Goal: Information Seeking & Learning: Learn about a topic

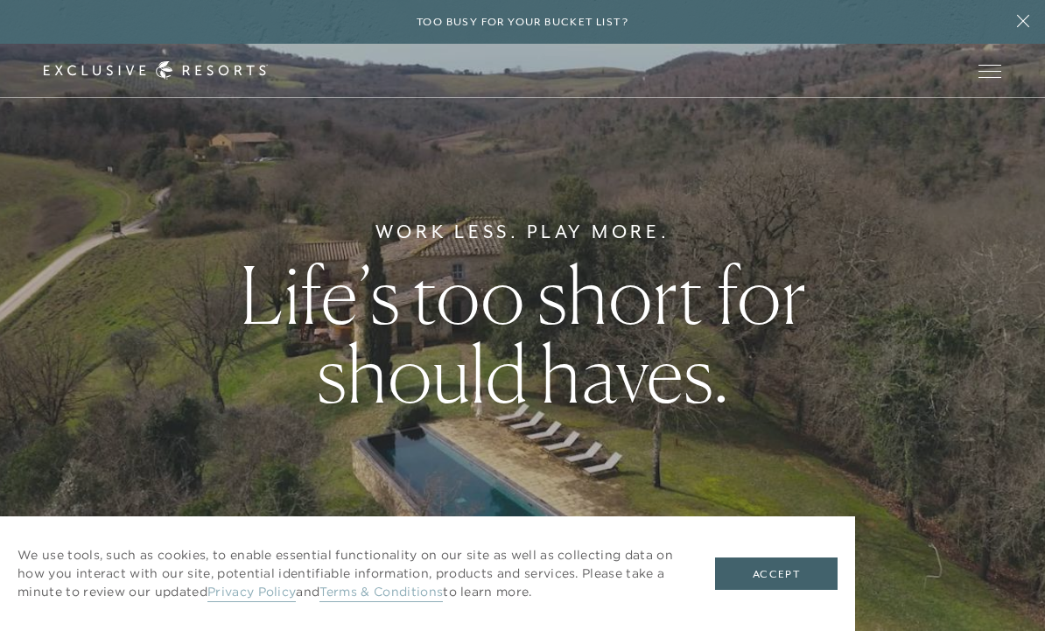
click at [798, 566] on button "Accept" at bounding box center [776, 573] width 123 height 33
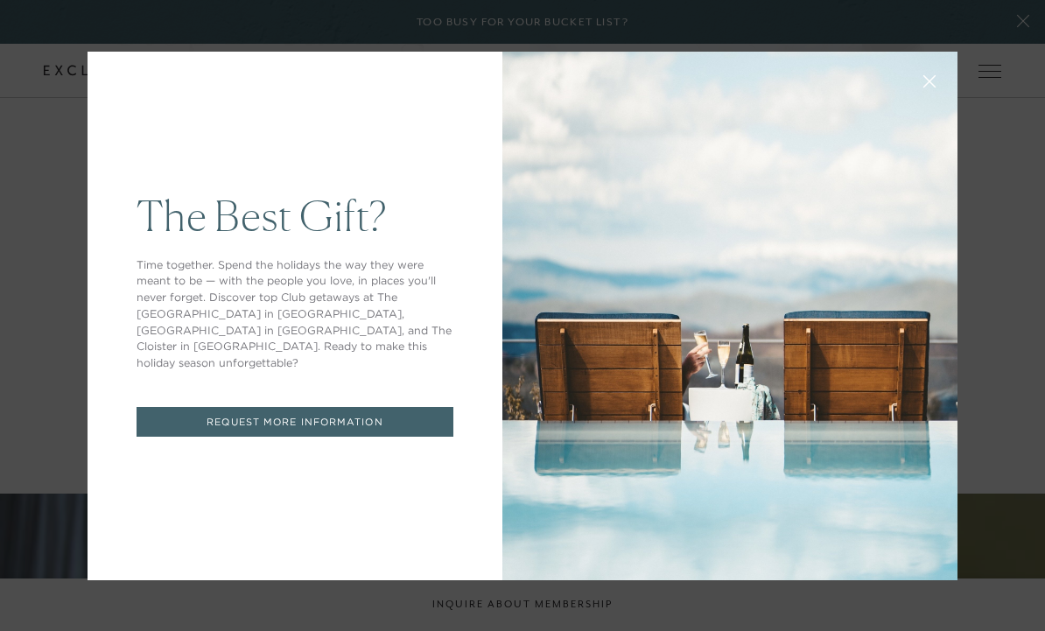
click at [933, 88] on icon at bounding box center [929, 80] width 13 height 13
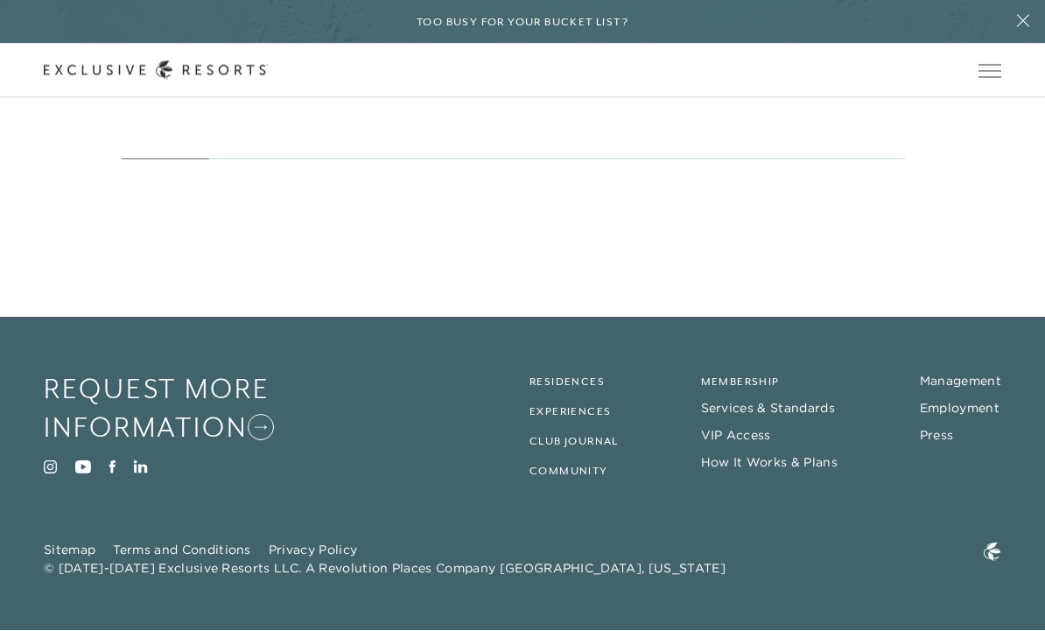
scroll to position [7552, 0]
click at [802, 471] on link "How It Works & Plans" at bounding box center [769, 463] width 137 height 16
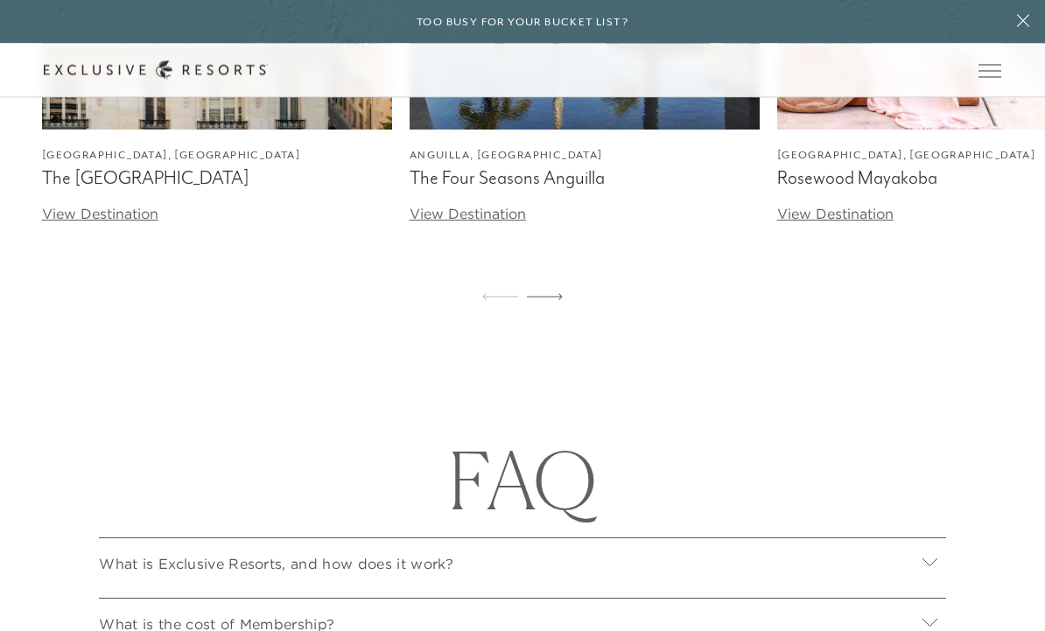
scroll to position [5649, 0]
click at [89, 222] on link "View Destination" at bounding box center [100, 214] width 116 height 18
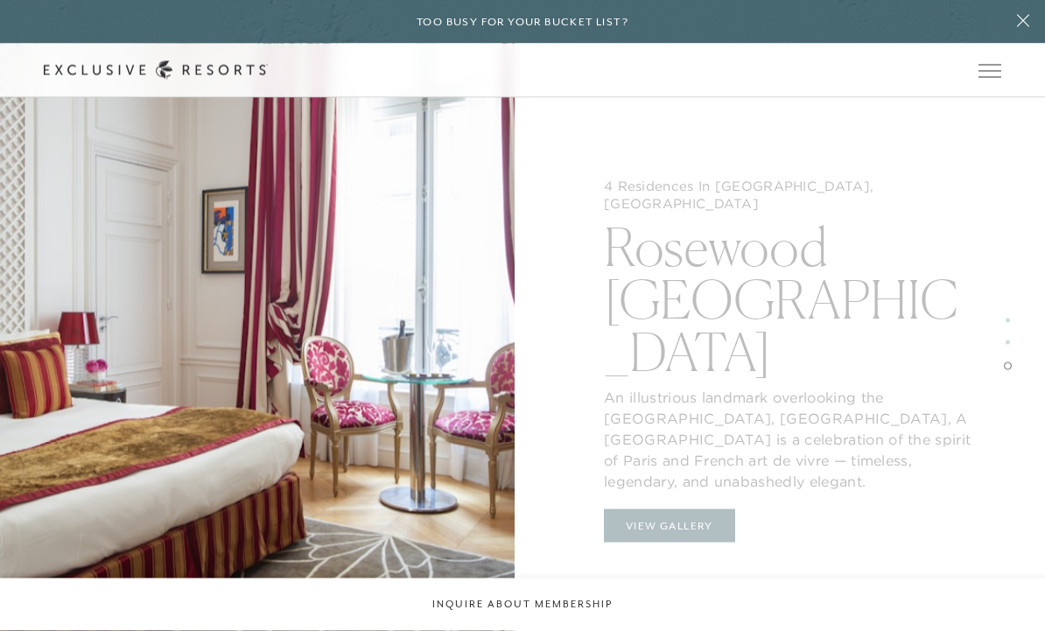
scroll to position [2910, 0]
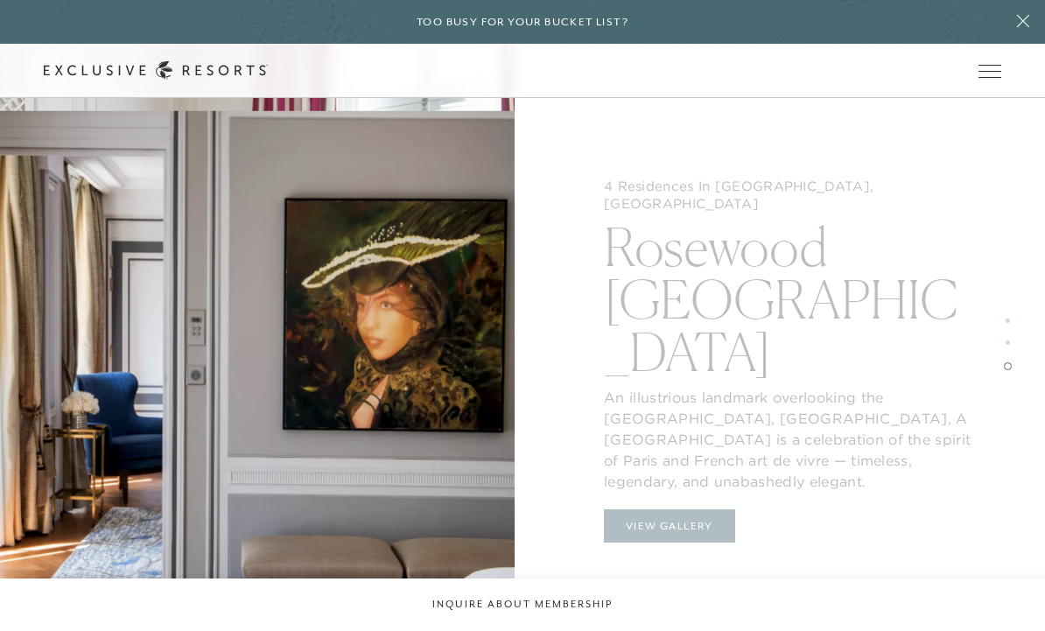
click at [667, 509] on button "View Gallery" at bounding box center [669, 525] width 131 height 33
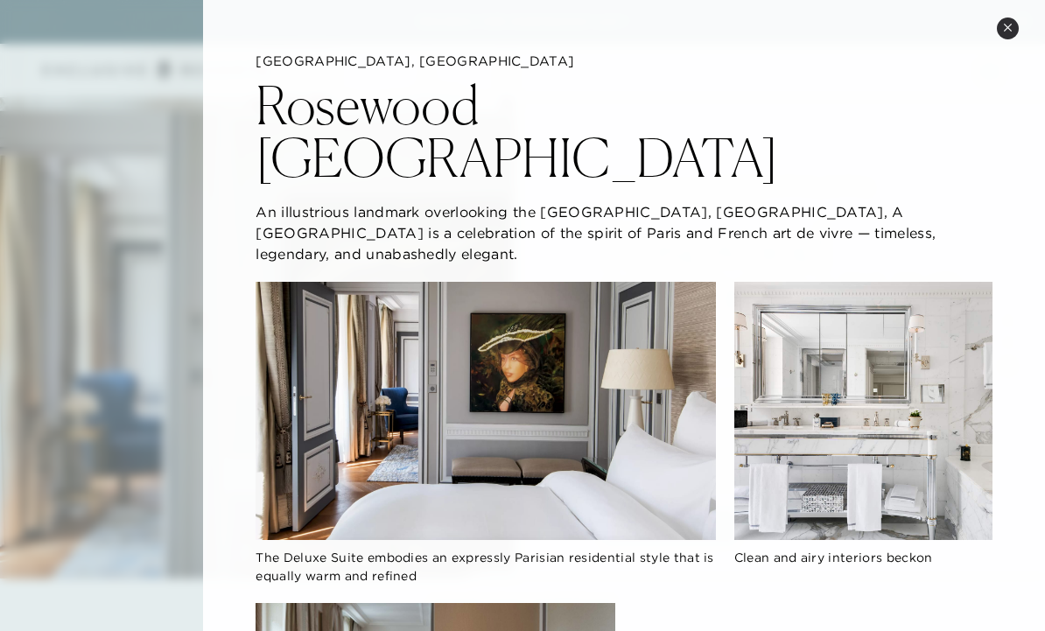
scroll to position [0, 0]
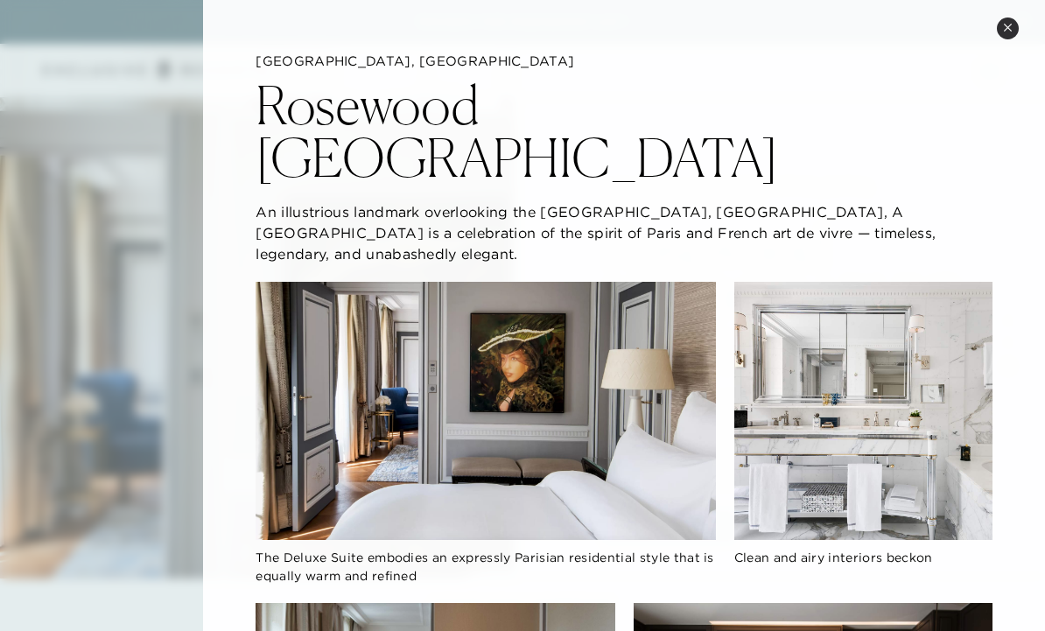
click at [1005, 25] on icon at bounding box center [1008, 28] width 10 height 10
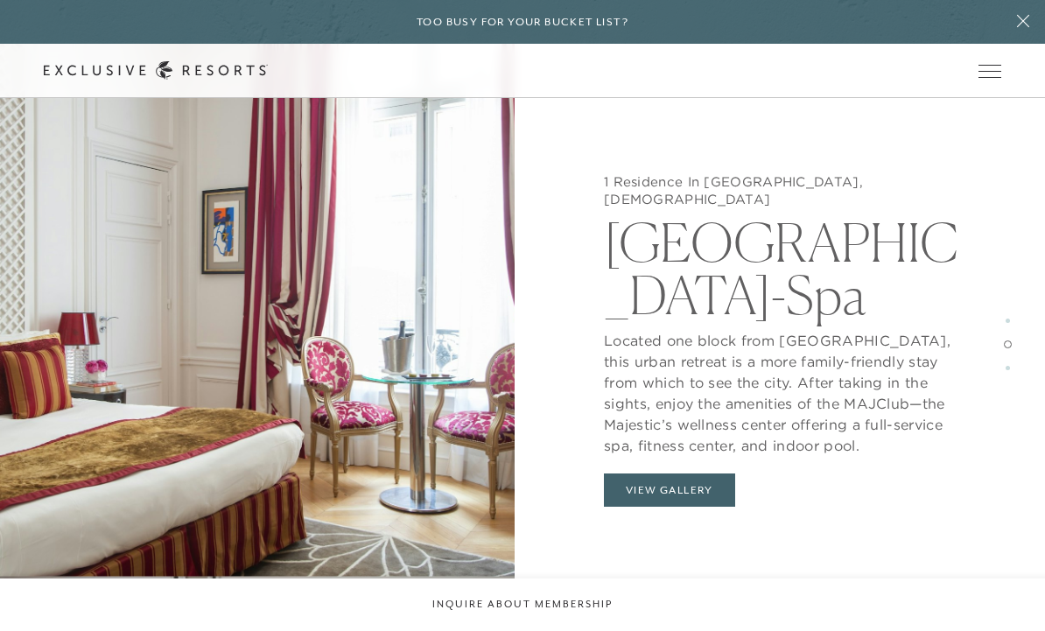
scroll to position [2460, 0]
click at [657, 483] on button "View Gallery" at bounding box center [669, 489] width 131 height 33
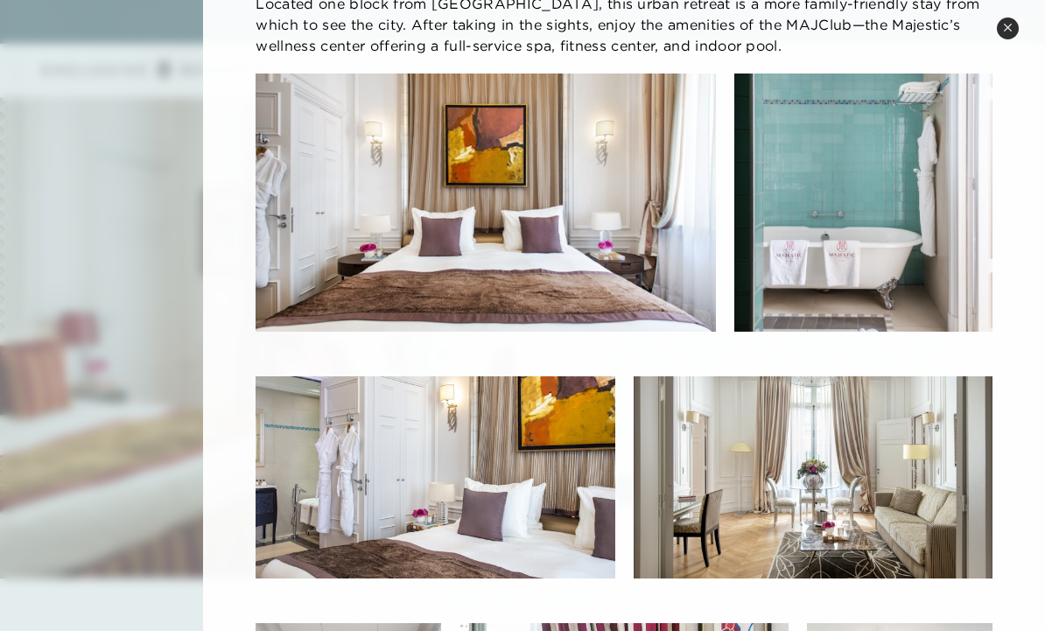
scroll to position [146, 0]
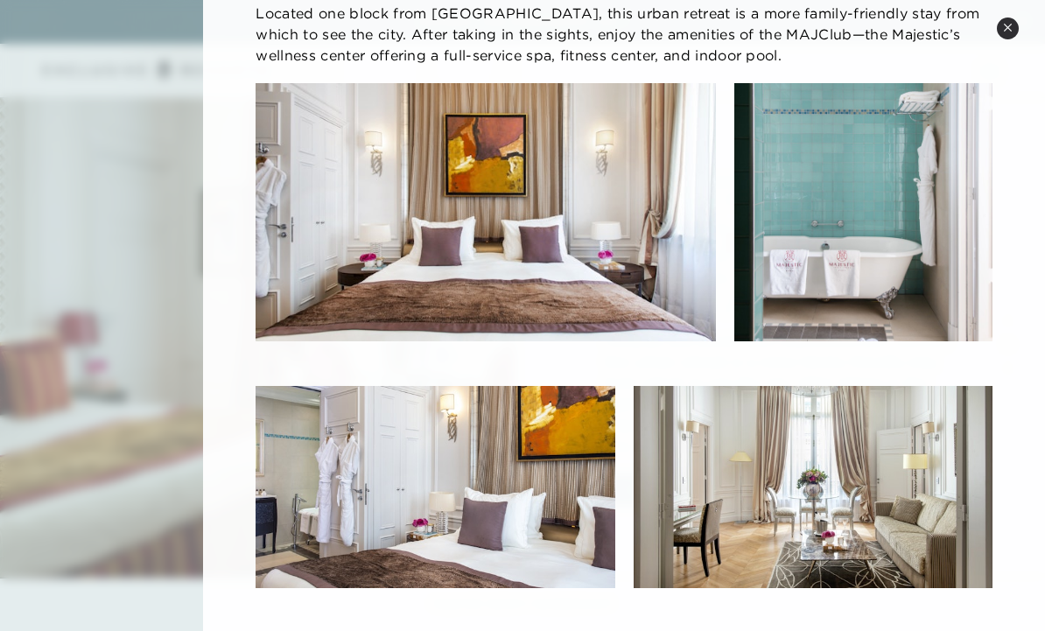
click at [1006, 19] on button "Close quickview" at bounding box center [1008, 29] width 22 height 22
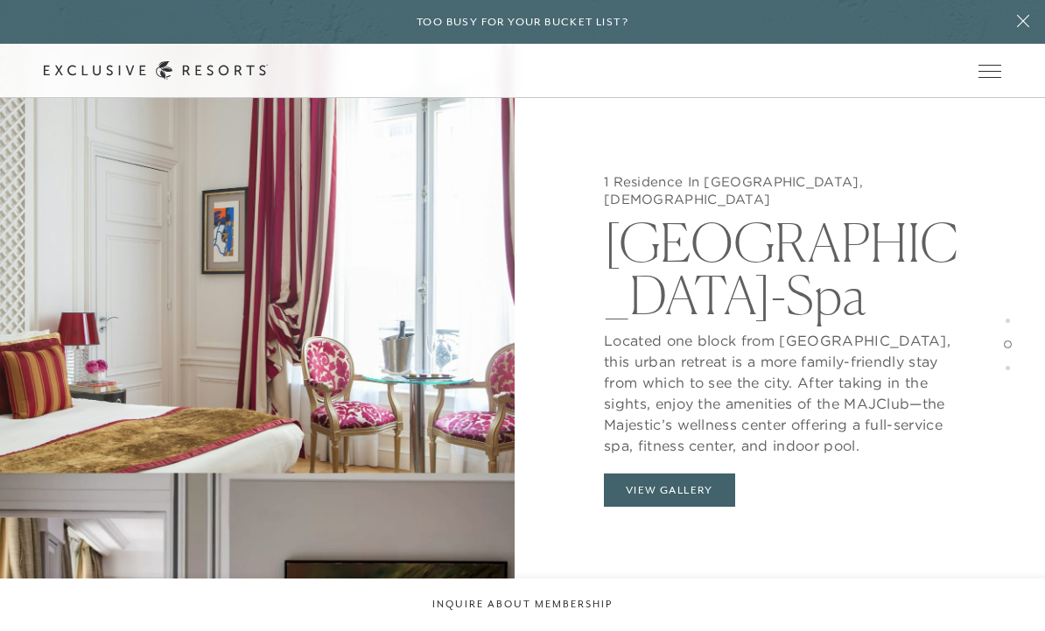
scroll to position [2535, 0]
click at [997, 68] on span "Open navigation" at bounding box center [989, 71] width 23 height 12
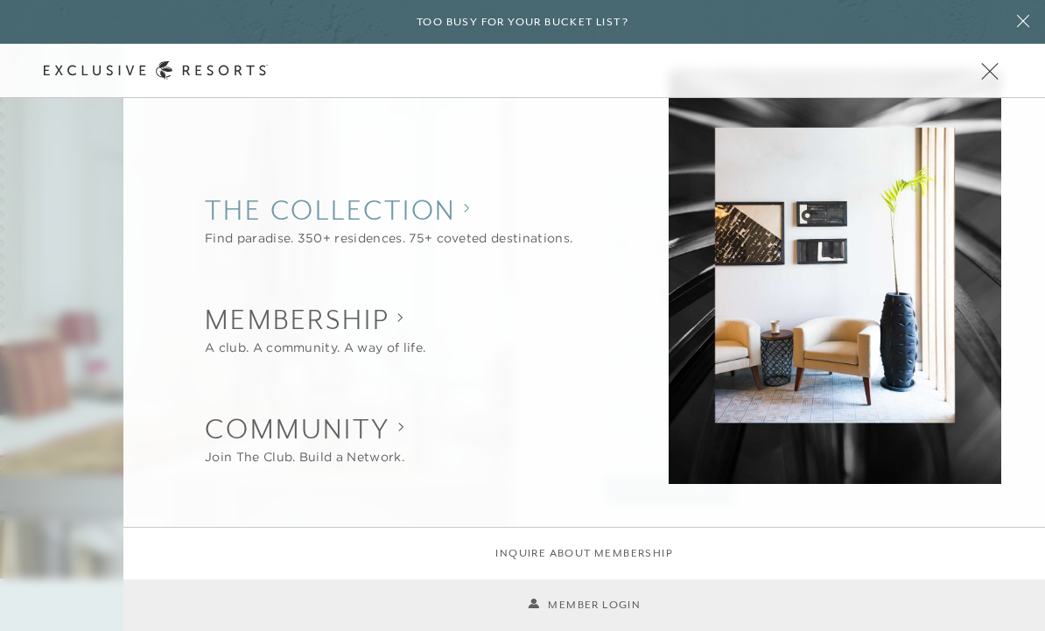
click at [463, 204] on collection "The Collection" at bounding box center [389, 210] width 368 height 39
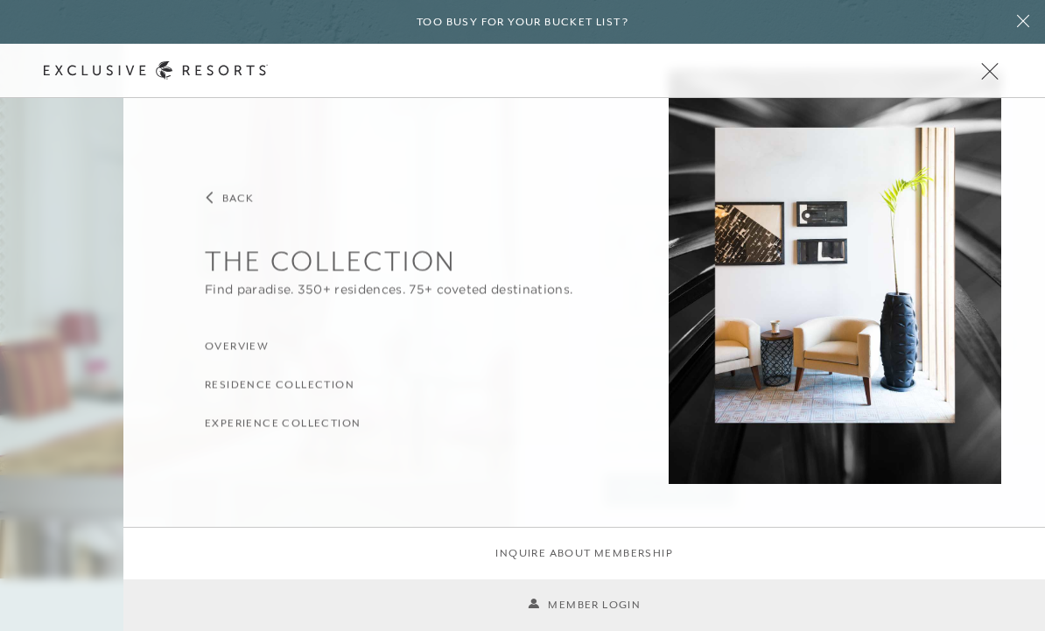
click at [341, 431] on h3 "Experience Collection" at bounding box center [283, 423] width 156 height 17
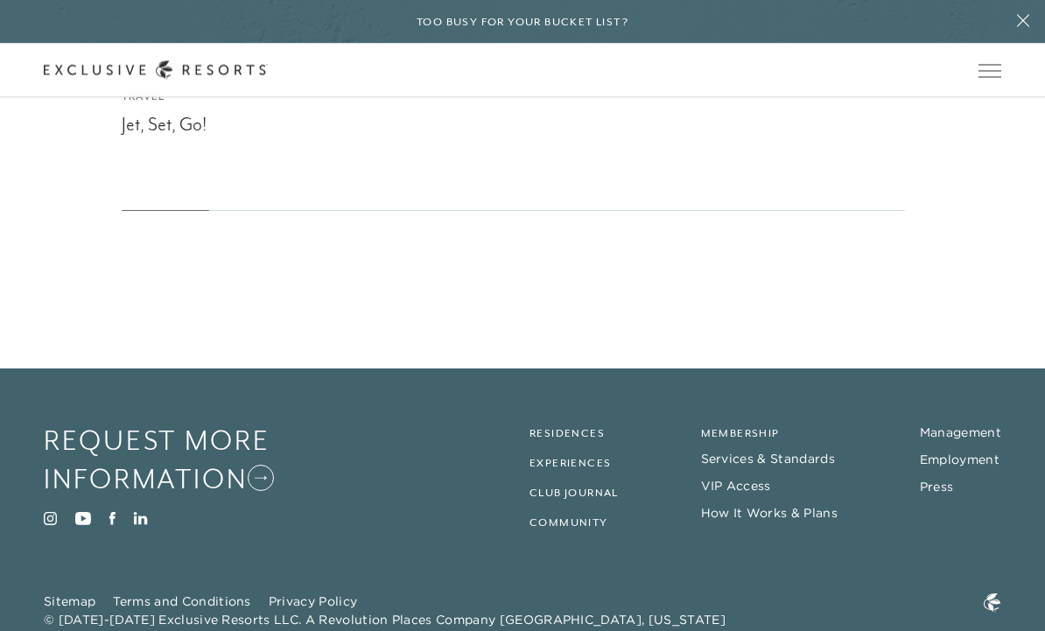
scroll to position [7598, 0]
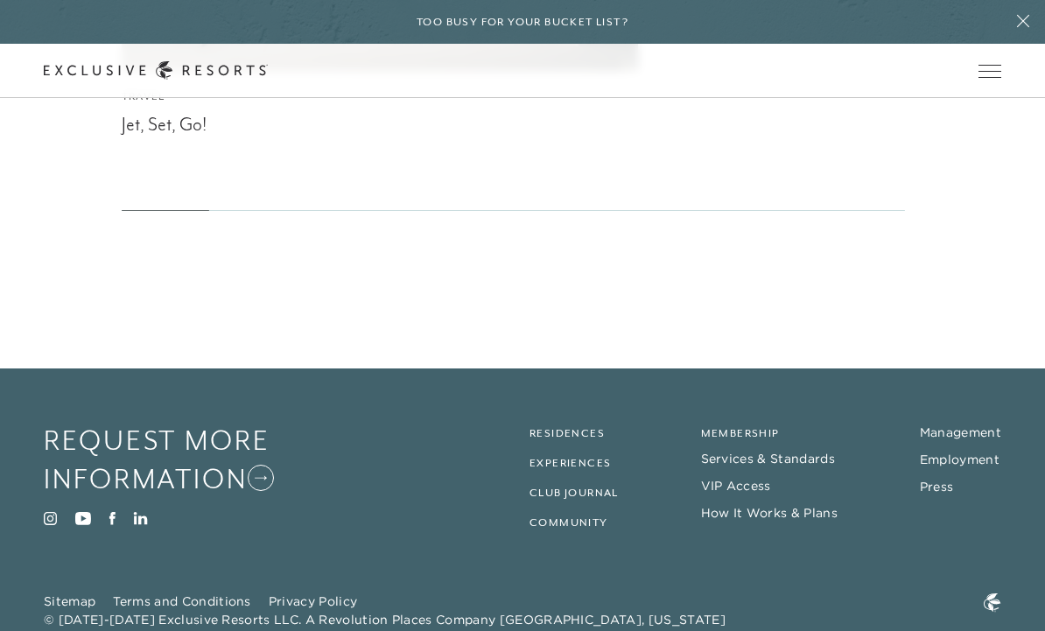
click at [582, 439] on link "Residences" at bounding box center [566, 433] width 75 height 12
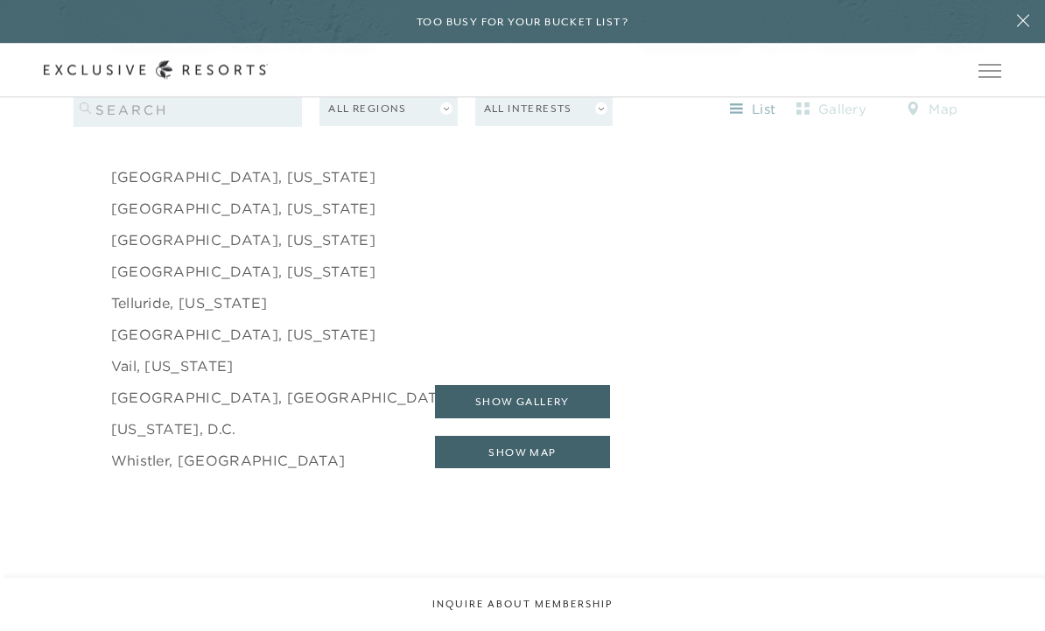
scroll to position [2834, 0]
click at [553, 468] on button "show map" at bounding box center [522, 451] width 175 height 33
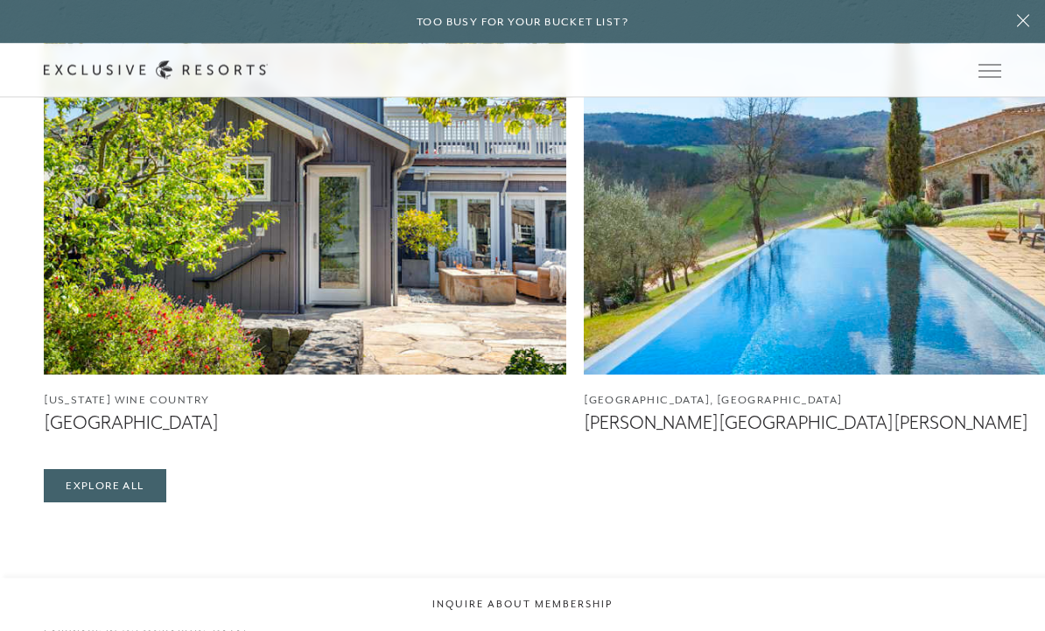
scroll to position [4460, 0]
click at [790, 236] on img at bounding box center [845, 156] width 522 height 438
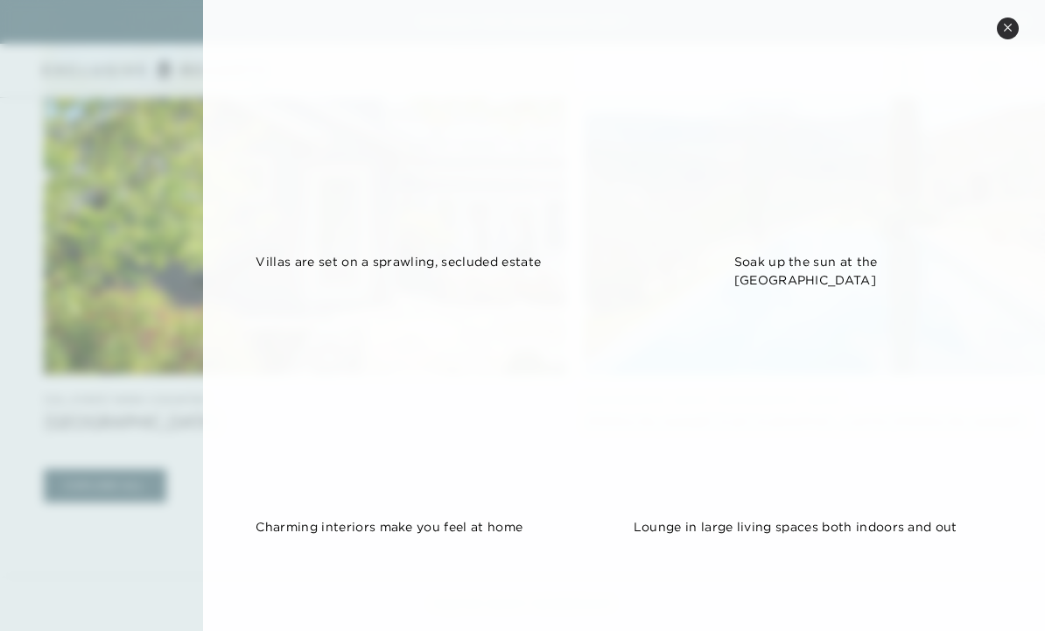
scroll to position [333, 0]
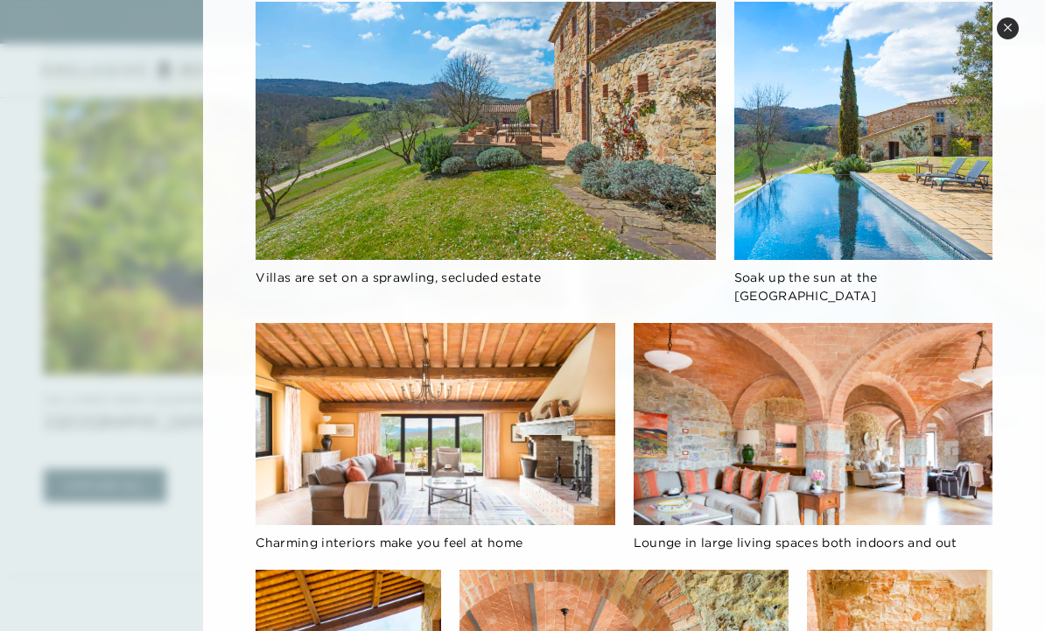
click at [1010, 18] on button "Close quickview" at bounding box center [1008, 29] width 22 height 22
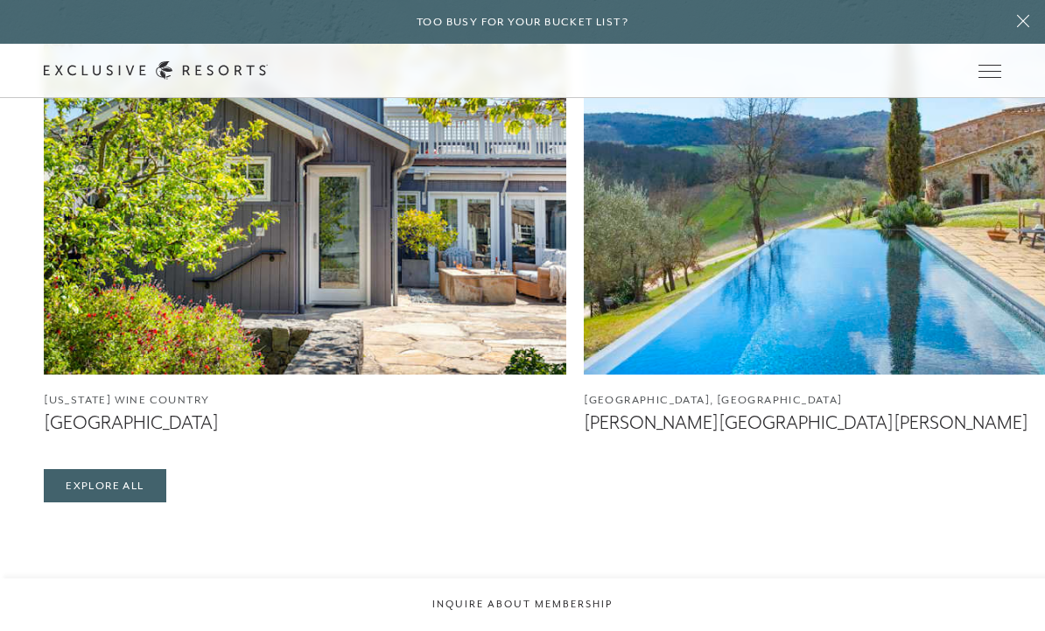
click at [424, 313] on img at bounding box center [305, 156] width 522 height 438
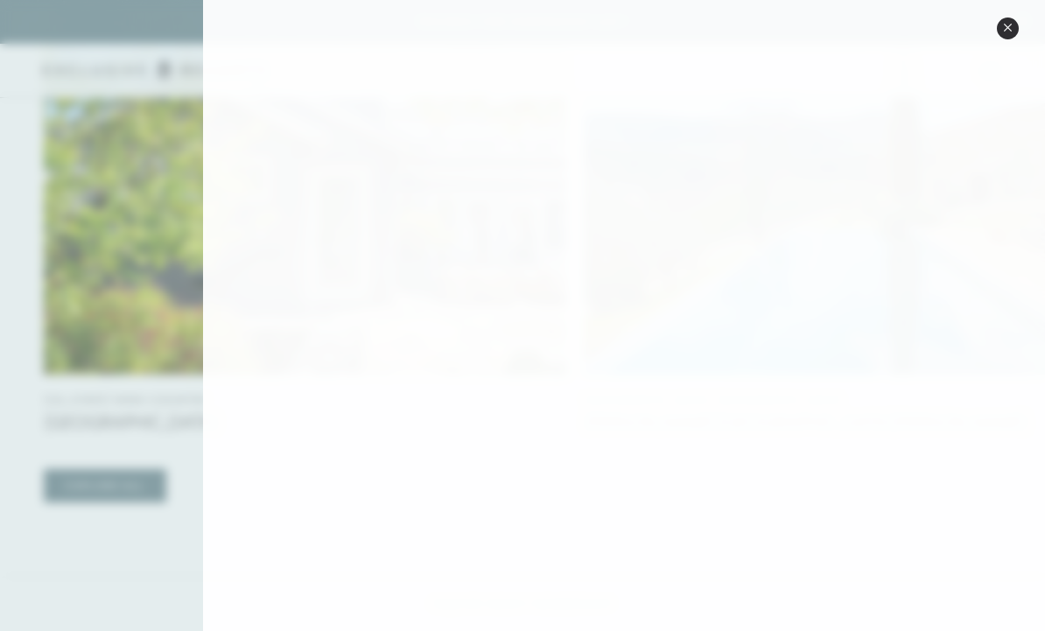
scroll to position [1457, 0]
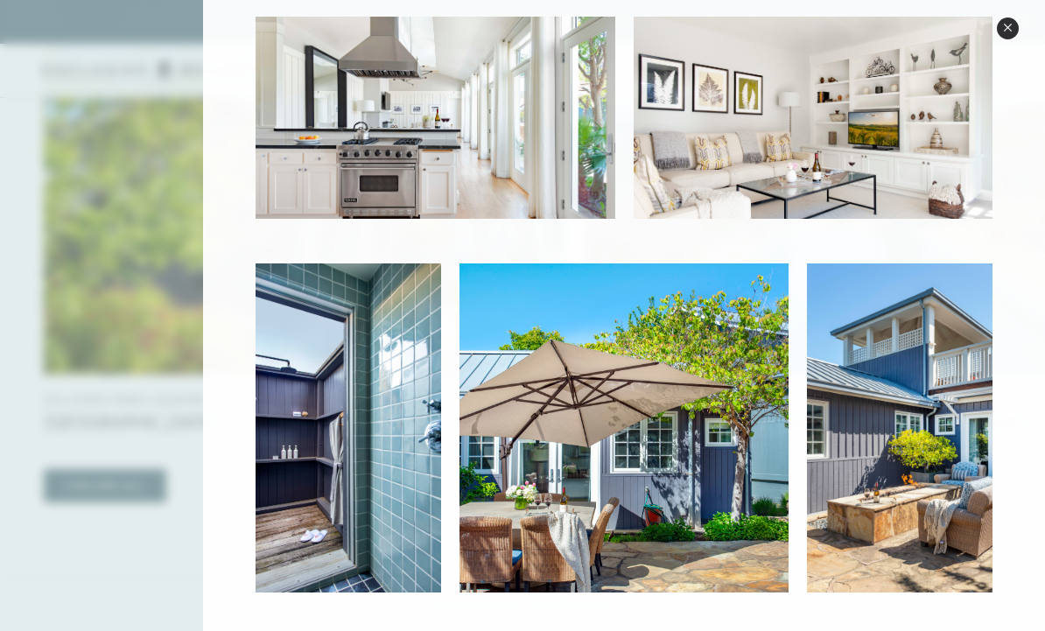
click at [1016, 32] on button "Close quickview" at bounding box center [1008, 29] width 22 height 22
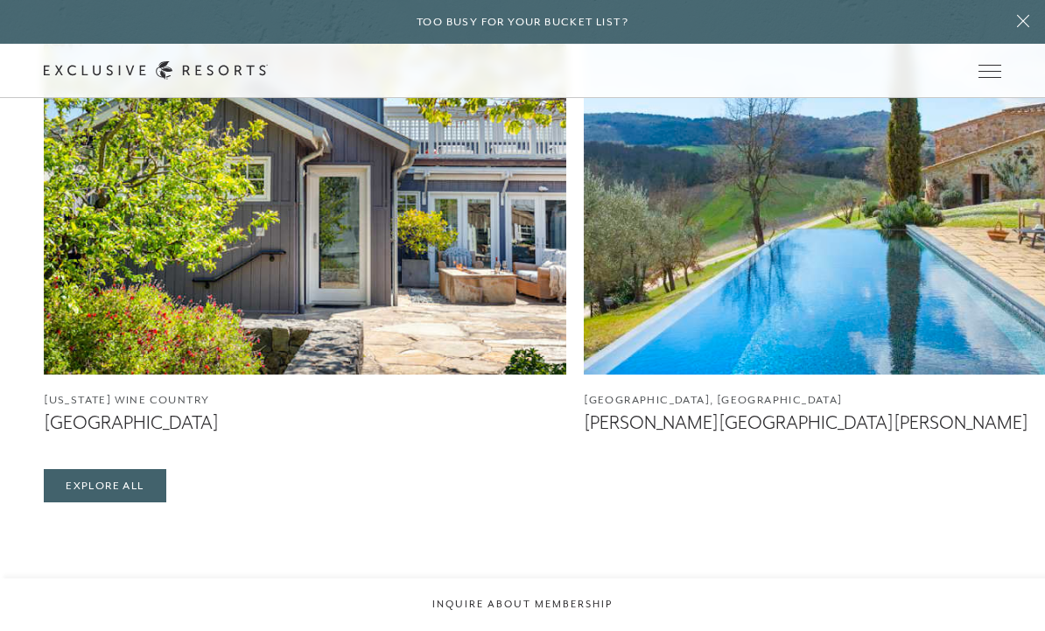
click at [1020, 19] on icon at bounding box center [1023, 21] width 12 height 12
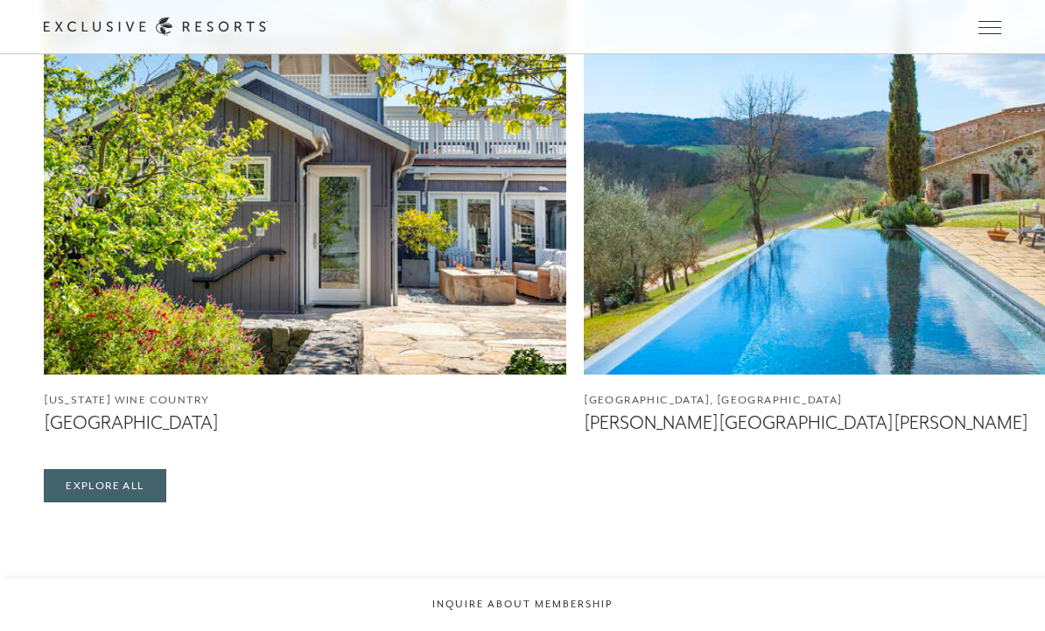
click at [992, 29] on span "Open navigation" at bounding box center [989, 27] width 23 height 12
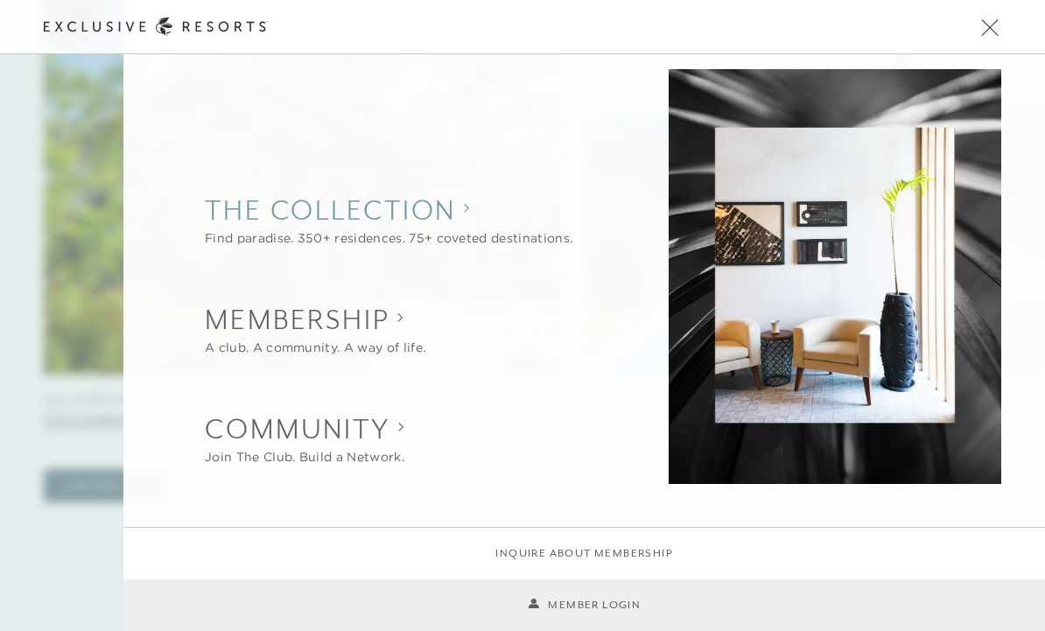
click at [449, 229] on collection "The Collection" at bounding box center [389, 210] width 368 height 39
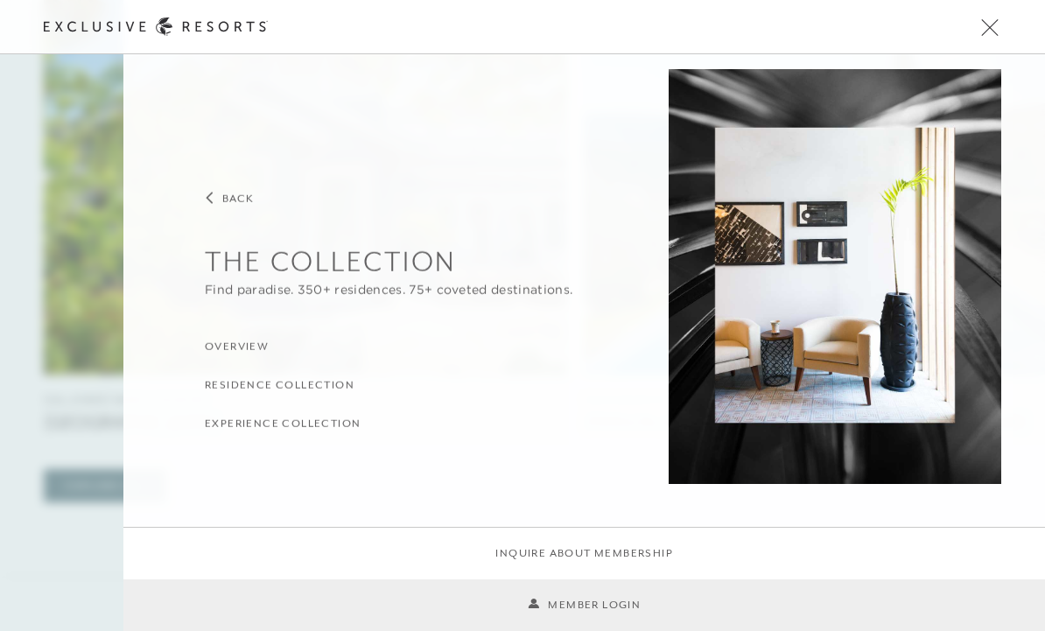
click at [257, 355] on h3 "Overview" at bounding box center [237, 347] width 64 height 17
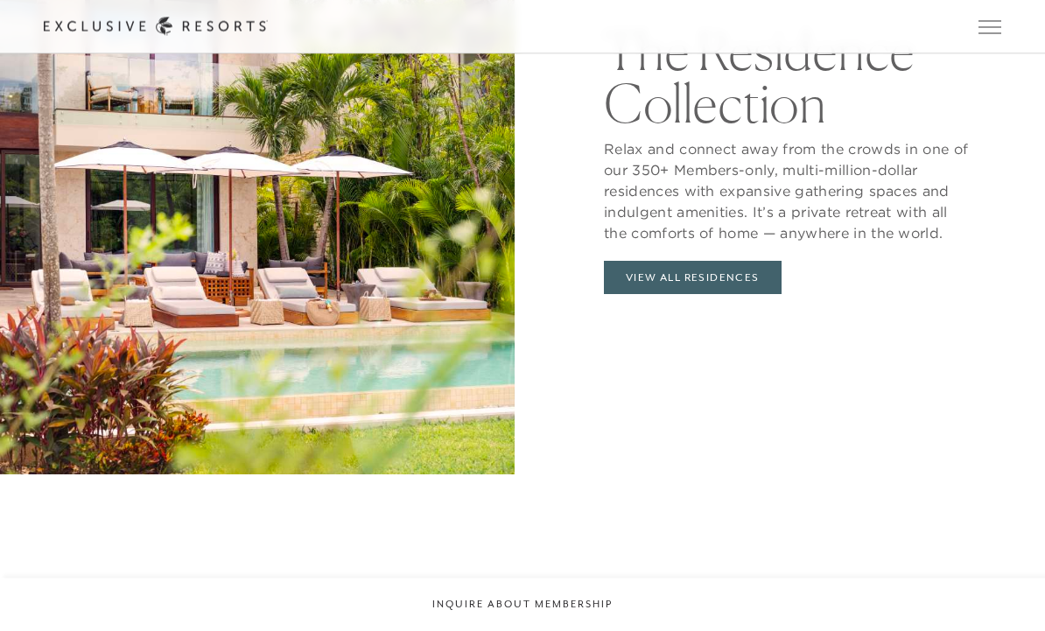
scroll to position [1892, 0]
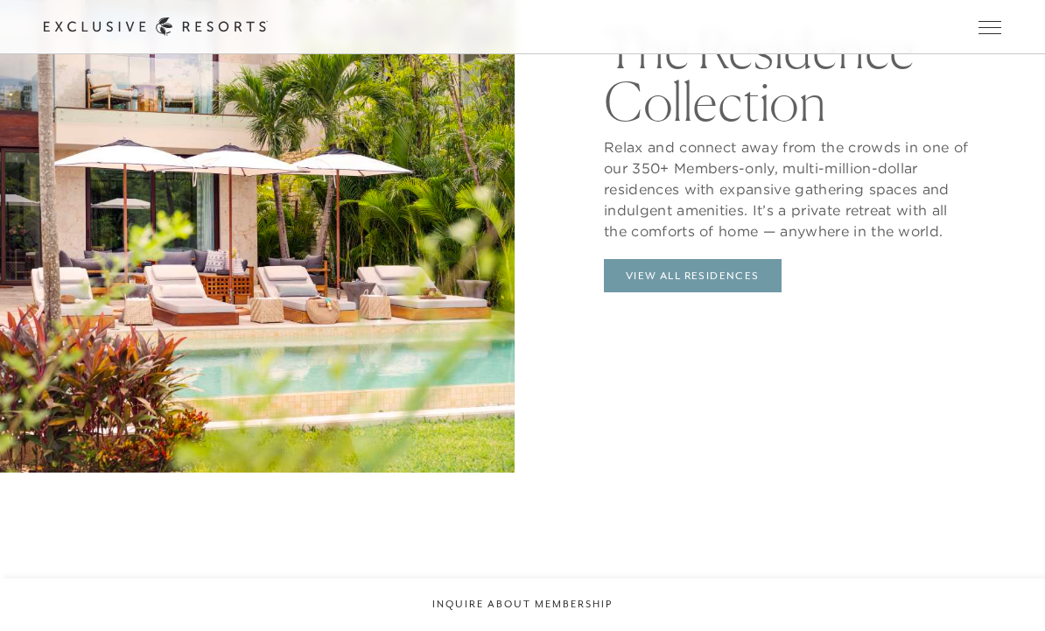
click at [693, 292] on link "View All Residences" at bounding box center [693, 275] width 178 height 33
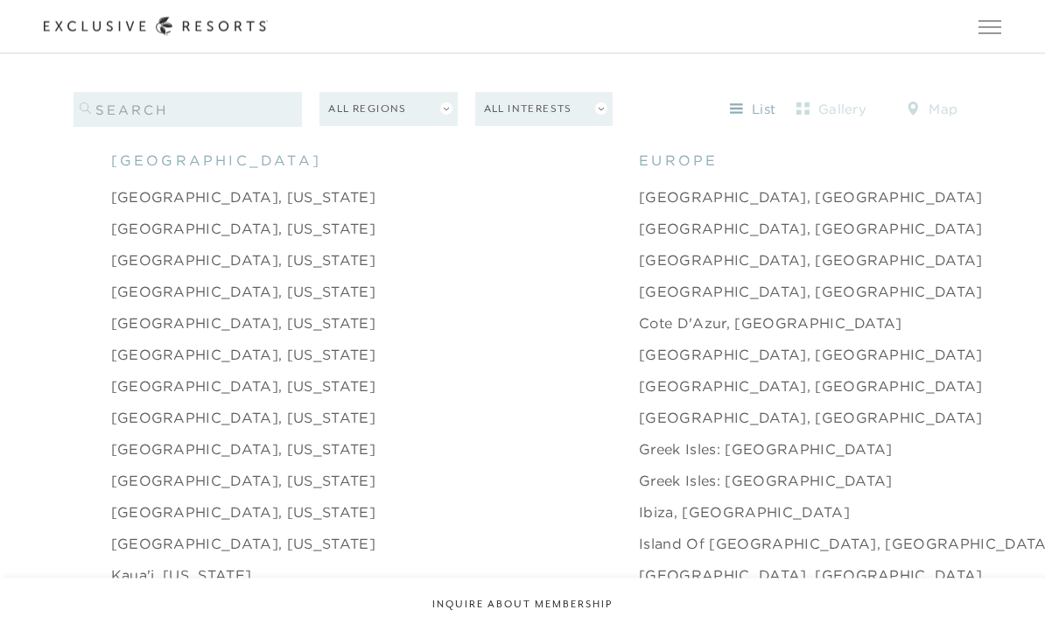
scroll to position [1742, 0]
click at [639, 302] on link "[GEOGRAPHIC_DATA], [GEOGRAPHIC_DATA]" at bounding box center [811, 291] width 344 height 21
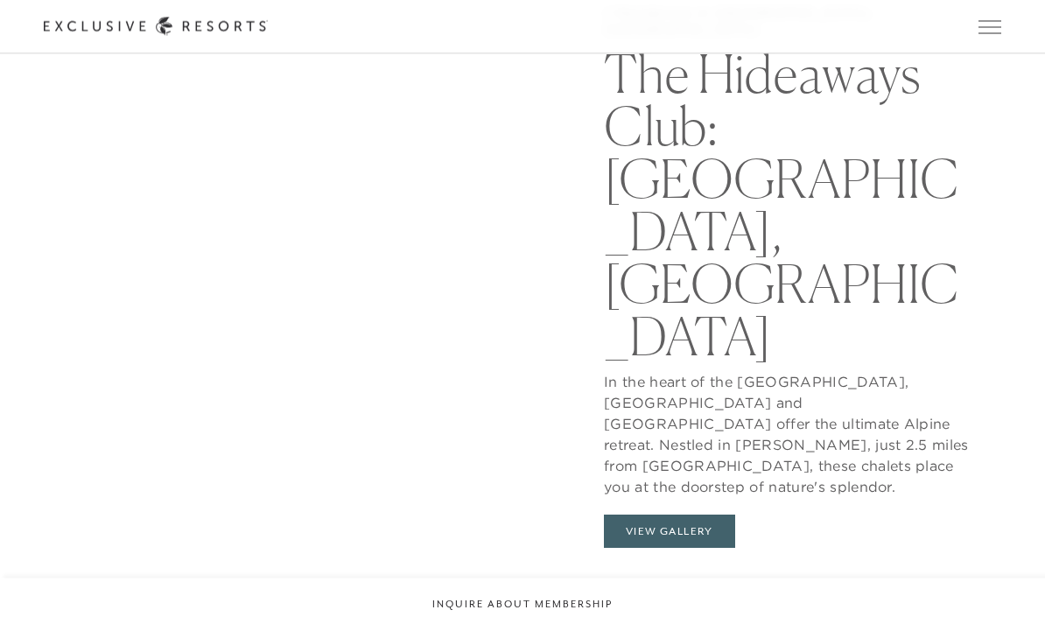
scroll to position [1551, 0]
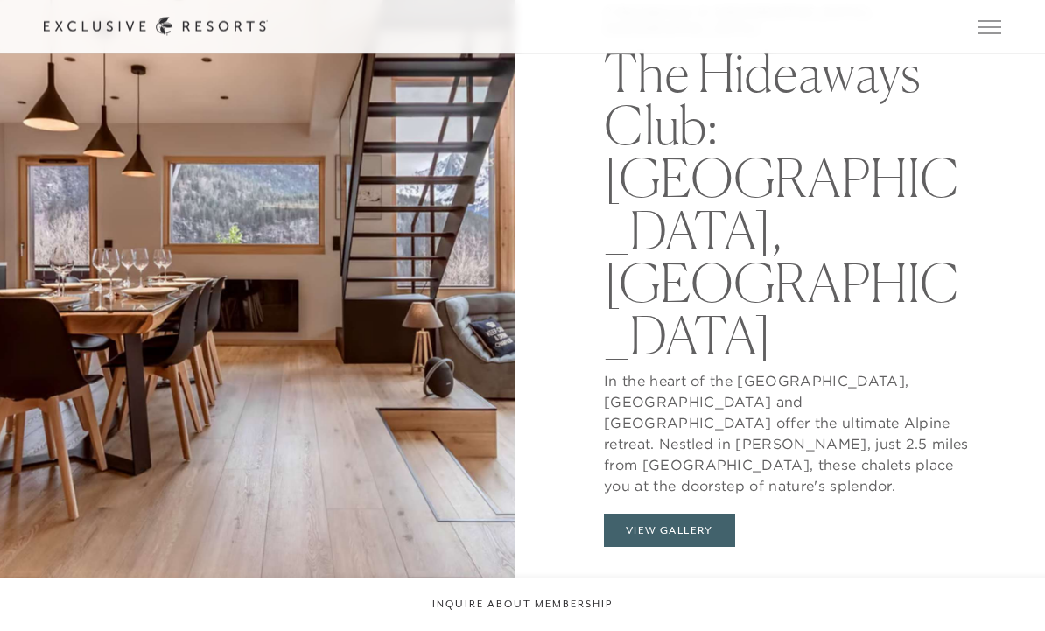
click at [673, 515] on button "View Gallery" at bounding box center [669, 531] width 131 height 33
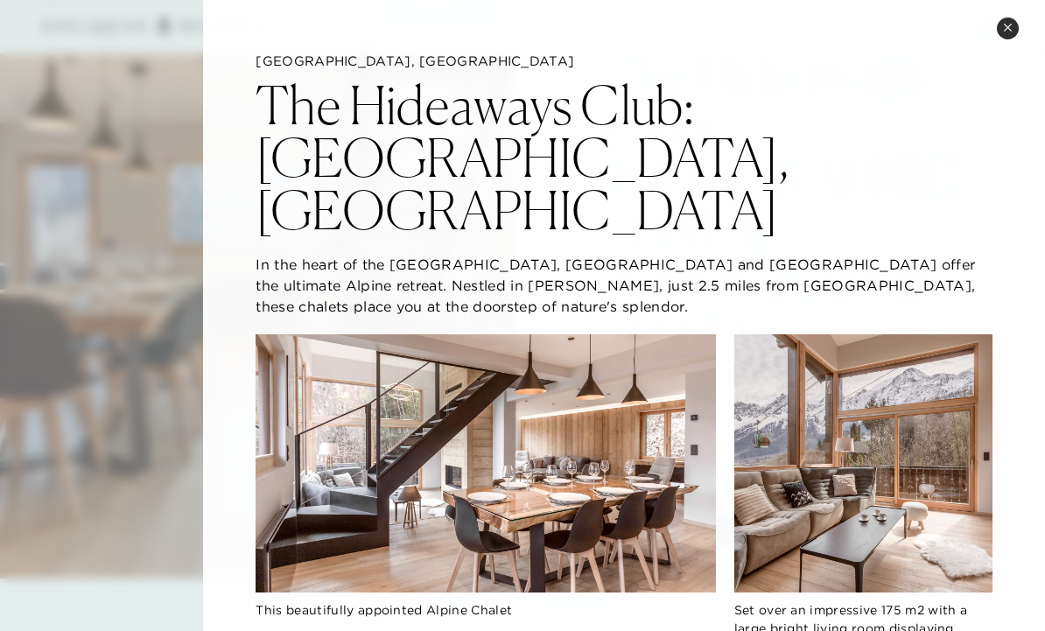
scroll to position [0, 0]
click at [434, 448] on img at bounding box center [485, 463] width 459 height 258
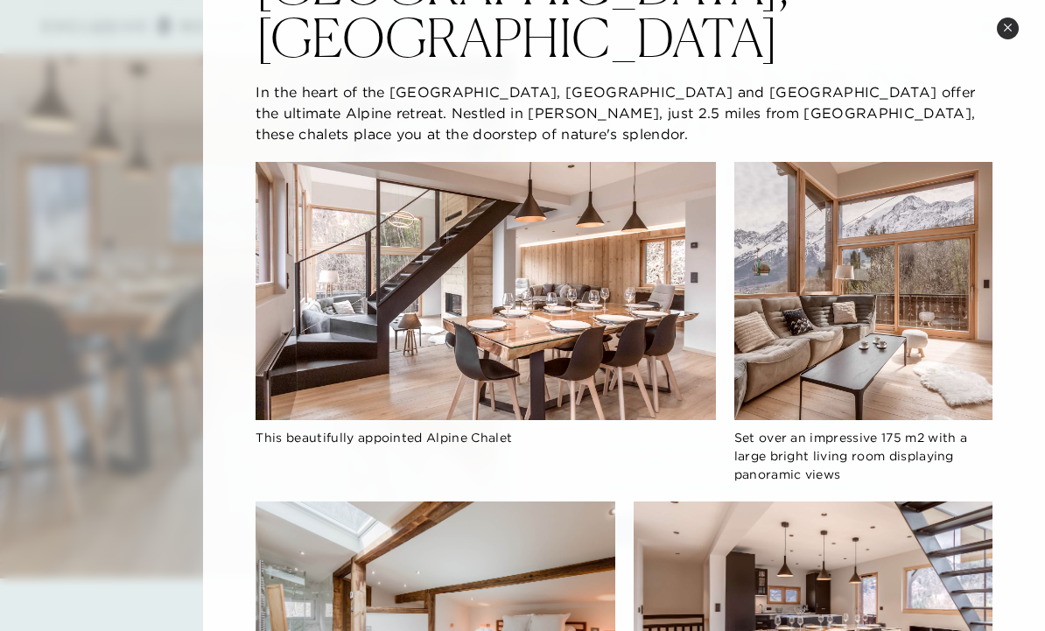
scroll to position [181, 0]
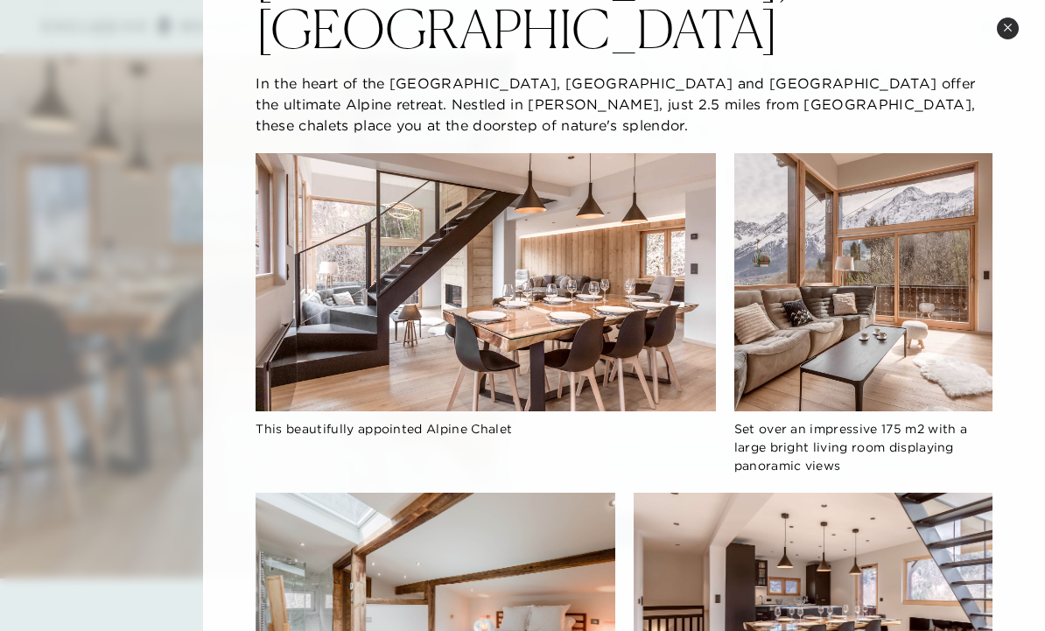
click at [865, 550] on img at bounding box center [813, 594] width 359 height 202
click at [836, 552] on img at bounding box center [813, 594] width 359 height 202
click at [1018, 30] on button "Close quickview" at bounding box center [1008, 29] width 22 height 22
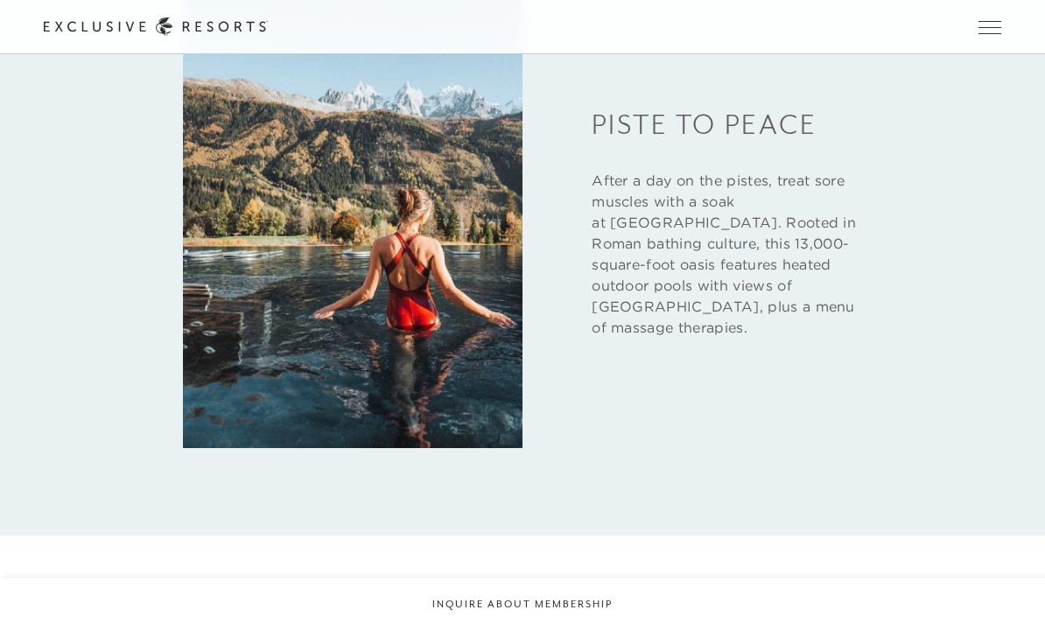
scroll to position [2429, 0]
click at [699, 144] on h3 "Piste to Peace" at bounding box center [727, 116] width 270 height 56
click at [711, 144] on h3 "Piste to Peace" at bounding box center [727, 116] width 270 height 56
click at [450, 359] on img at bounding box center [353, 222] width 340 height 453
click at [748, 144] on h3 "Piste to Peace" at bounding box center [727, 116] width 270 height 56
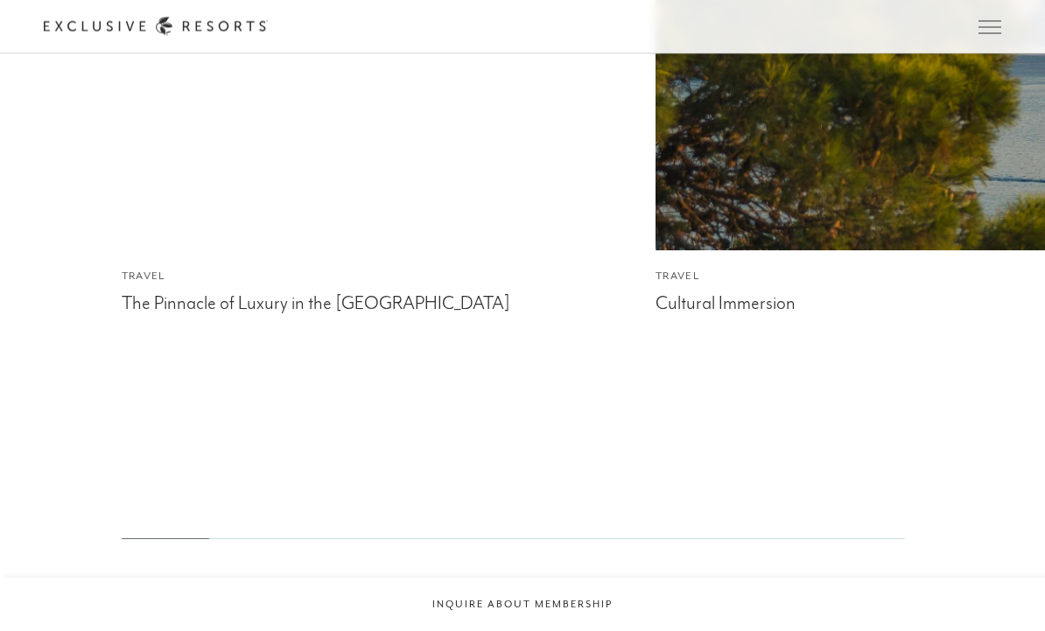
scroll to position [4158, 0]
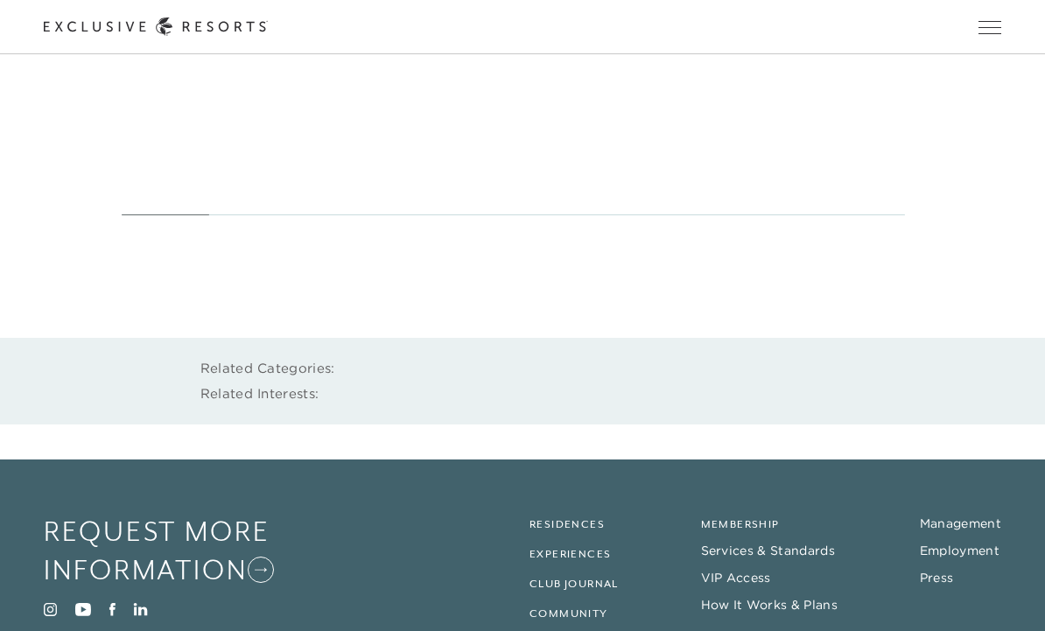
scroll to position [6277, 0]
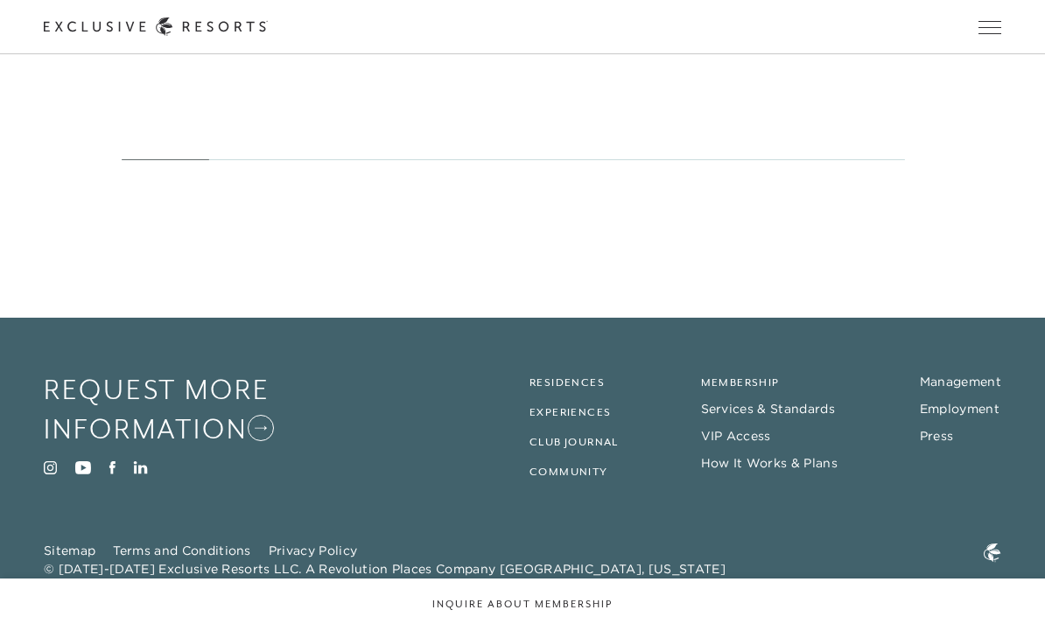
scroll to position [4159, 0]
